Goal: Task Accomplishment & Management: Use online tool/utility

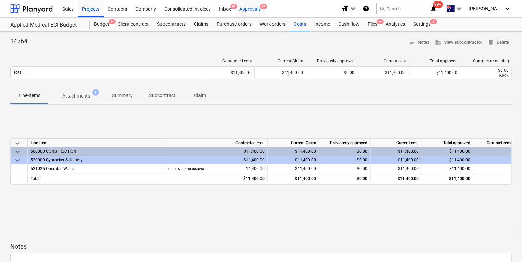
click at [260, 9] on div "Approvals 9+" at bounding box center [250, 8] width 30 height 17
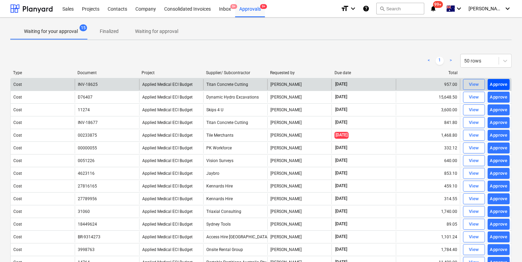
click at [497, 83] on div "Approve" at bounding box center [498, 85] width 17 height 8
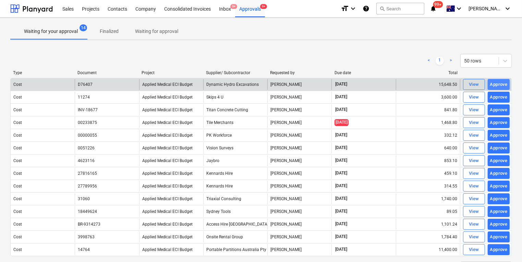
click at [493, 82] on div "Approve" at bounding box center [498, 85] width 17 height 8
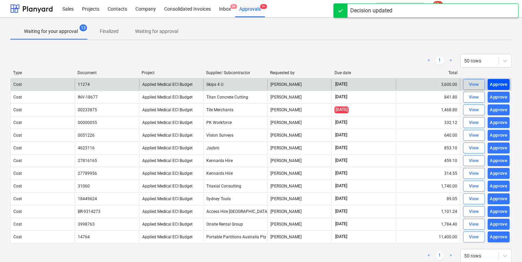
click at [496, 83] on div "Approve" at bounding box center [498, 85] width 17 height 8
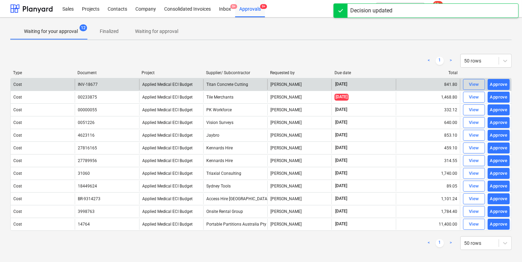
click at [496, 83] on div "Approve" at bounding box center [498, 85] width 17 height 8
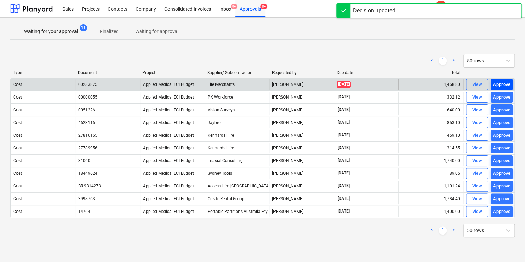
click at [496, 85] on div "Approve" at bounding box center [501, 85] width 17 height 8
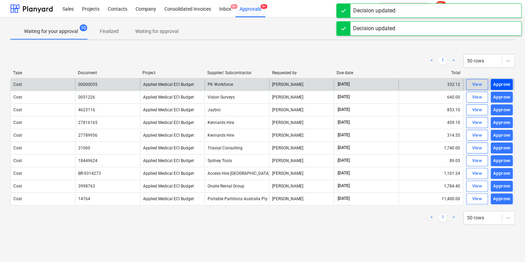
click at [496, 83] on div "Approve" at bounding box center [501, 85] width 17 height 8
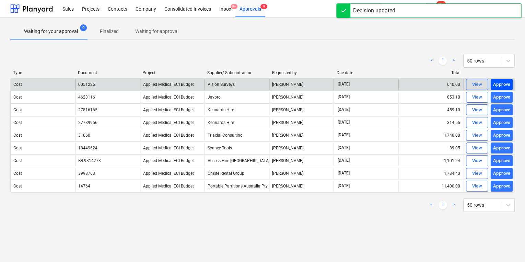
click at [504, 83] on div "Approve" at bounding box center [501, 85] width 17 height 8
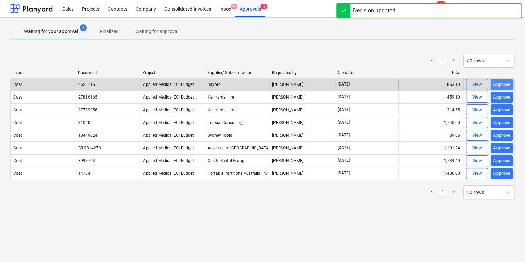
click at [501, 83] on div "Approve" at bounding box center [501, 85] width 17 height 8
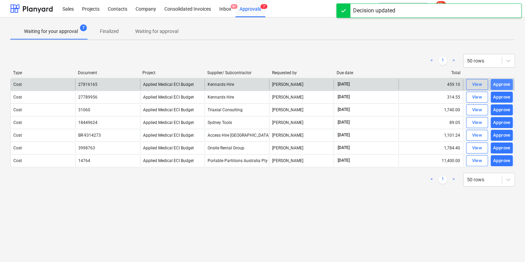
click at [502, 84] on div "Approve" at bounding box center [501, 85] width 17 height 8
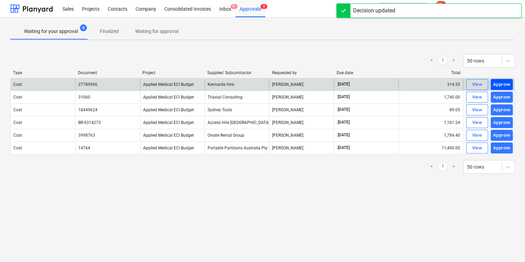
click at [501, 85] on div "Approve" at bounding box center [501, 85] width 17 height 8
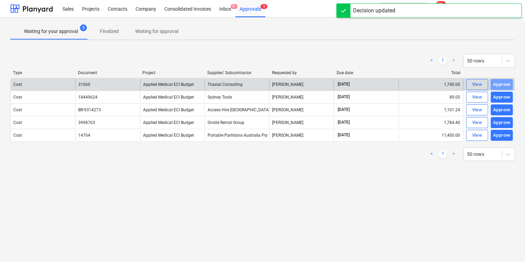
click at [501, 85] on div "Approve" at bounding box center [501, 85] width 17 height 8
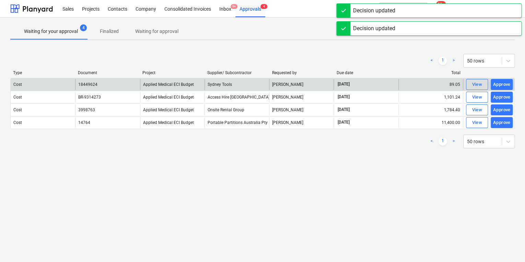
click at [501, 85] on div "Approve" at bounding box center [501, 85] width 17 height 8
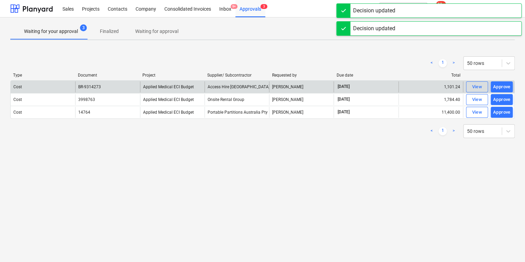
click at [501, 85] on div "Approve" at bounding box center [501, 87] width 17 height 8
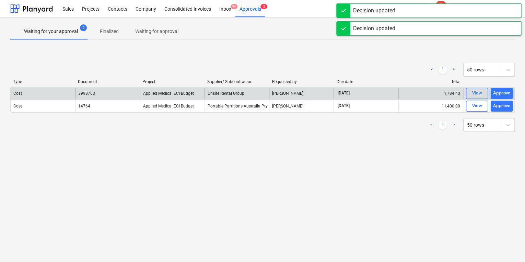
click at [501, 85] on div "Type Document Project Supplier/ Subcontractor Requested by Due date Total" at bounding box center [262, 83] width 504 height 8
click at [504, 93] on div "Approve" at bounding box center [501, 93] width 17 height 8
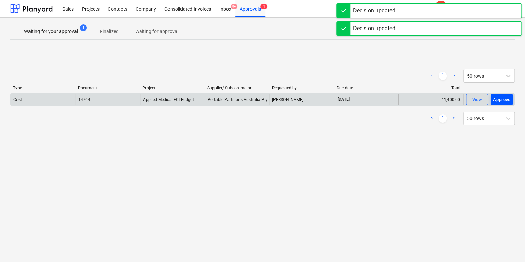
click at [503, 95] on button "Approve" at bounding box center [501, 99] width 22 height 11
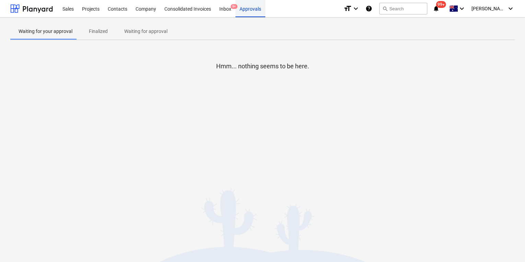
click at [251, 8] on div "Approvals" at bounding box center [250, 8] width 30 height 17
